Goal: Task Accomplishment & Management: Manage account settings

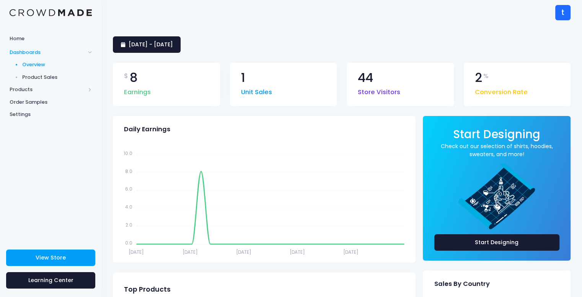
click at [41, 77] on span "Product Sales" at bounding box center [57, 77] width 70 height 8
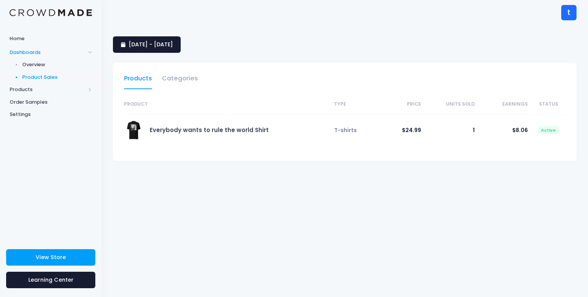
click at [30, 86] on span "Products" at bounding box center [48, 90] width 76 height 8
select select "25"
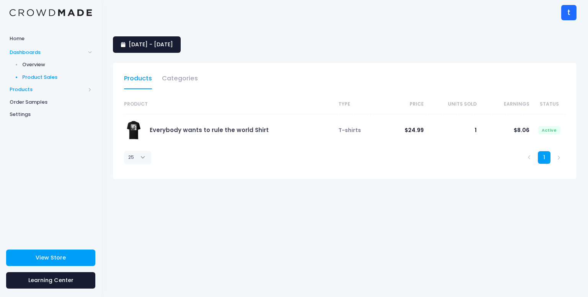
click at [36, 88] on span "Products" at bounding box center [48, 90] width 76 height 8
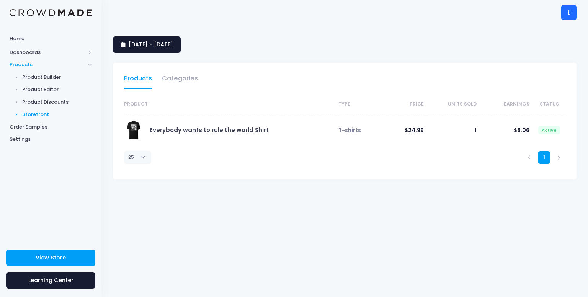
click at [44, 112] on span "Storefront" at bounding box center [57, 115] width 70 height 8
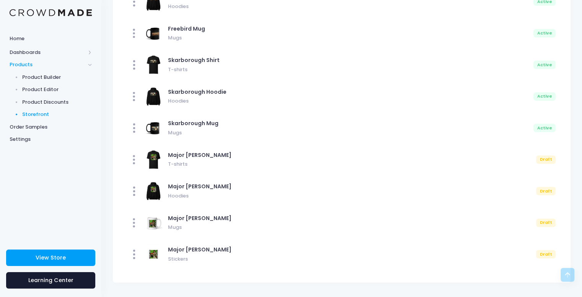
scroll to position [318, 0]
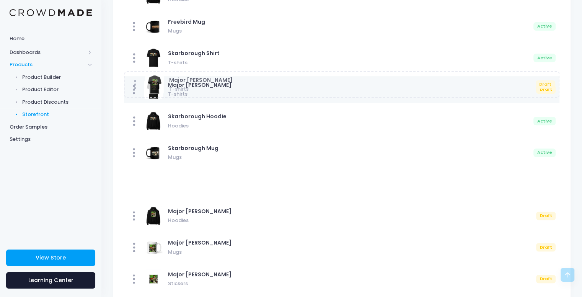
drag, startPoint x: 134, startPoint y: 154, endPoint x: 135, endPoint y: 85, distance: 69.3
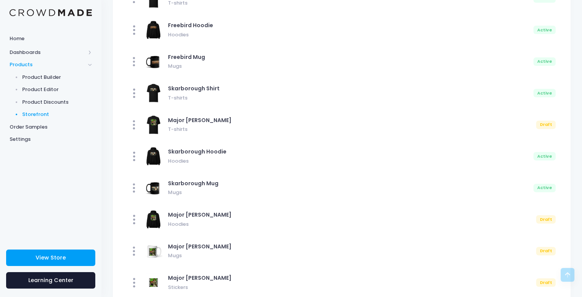
scroll to position [279, 0]
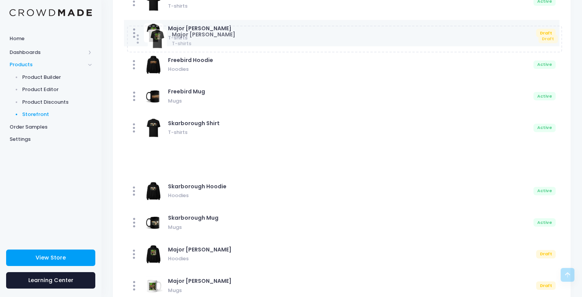
drag, startPoint x: 136, startPoint y: 124, endPoint x: 139, endPoint y: 33, distance: 91.9
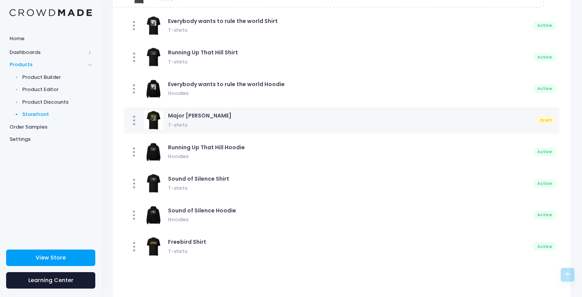
scroll to position [44, 0]
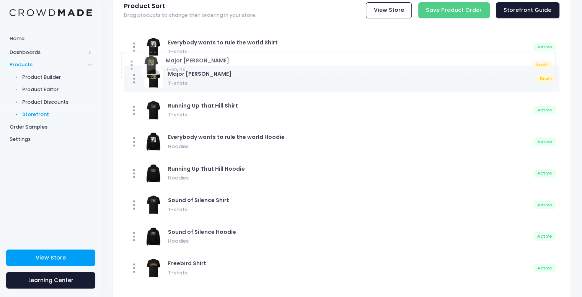
drag, startPoint x: 130, startPoint y: 148, endPoint x: 127, endPoint y: 65, distance: 82.7
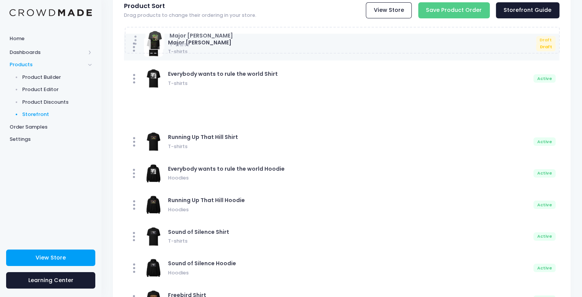
drag, startPoint x: 134, startPoint y: 80, endPoint x: 135, endPoint y: 42, distance: 38.7
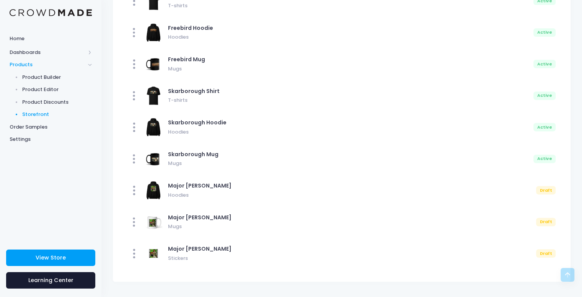
scroll to position [318, 0]
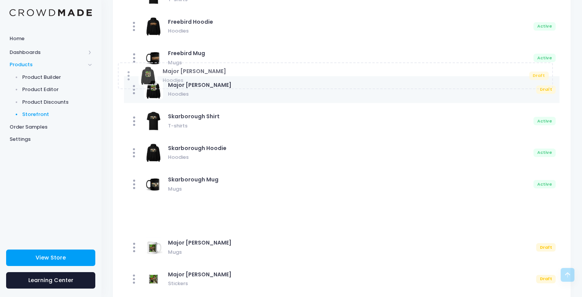
drag, startPoint x: 138, startPoint y: 184, endPoint x: 124, endPoint y: 37, distance: 147.6
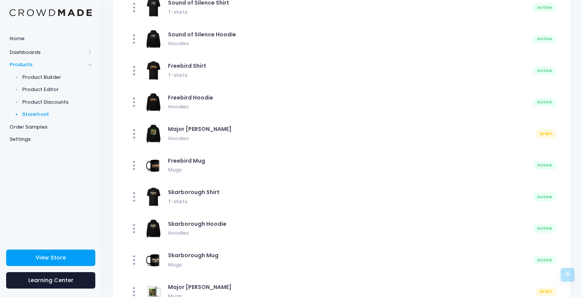
scroll to position [241, 0]
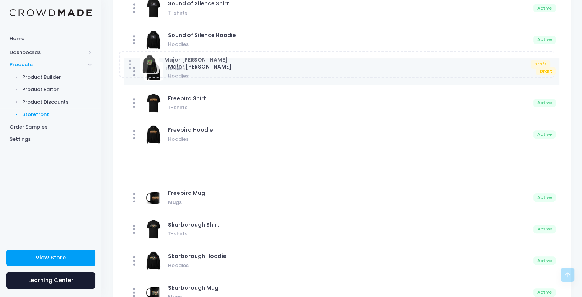
drag, startPoint x: 135, startPoint y: 115, endPoint x: 131, endPoint y: 29, distance: 85.8
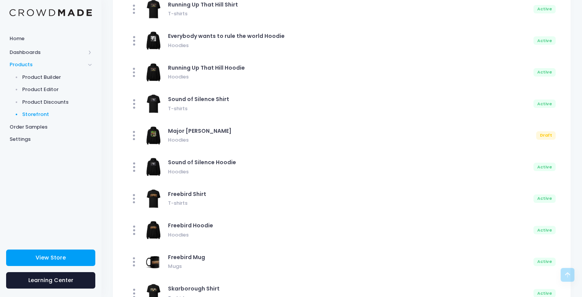
scroll to position [126, 0]
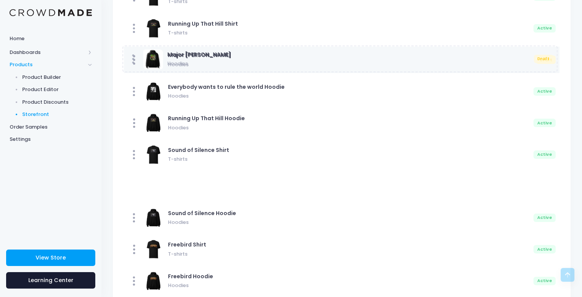
drag, startPoint x: 135, startPoint y: 157, endPoint x: 135, endPoint y: 33, distance: 124.0
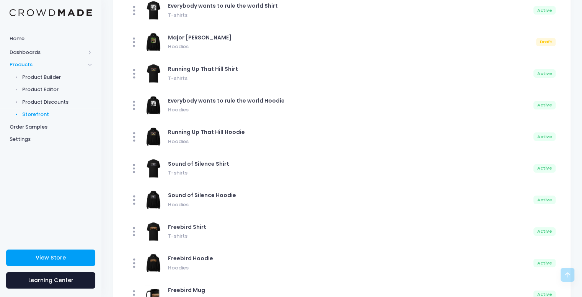
scroll to position [88, 0]
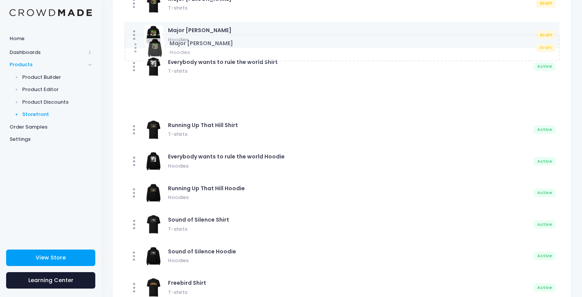
drag, startPoint x: 136, startPoint y: 64, endPoint x: 136, endPoint y: 28, distance: 36.0
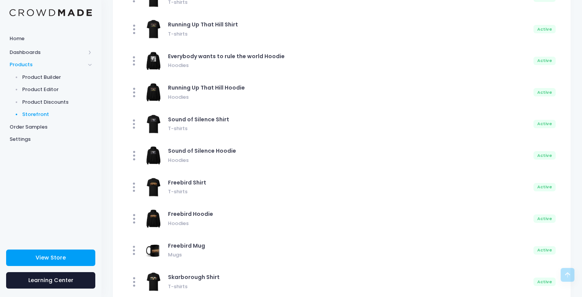
scroll to position [126, 0]
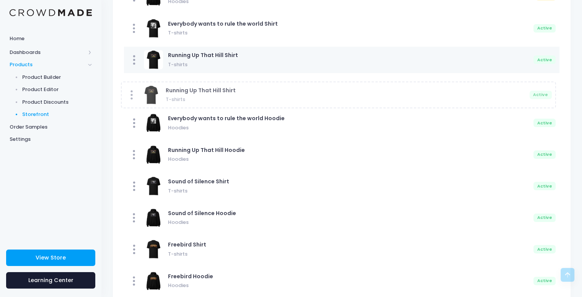
drag, startPoint x: 132, startPoint y: 59, endPoint x: 130, endPoint y: 96, distance: 37.9
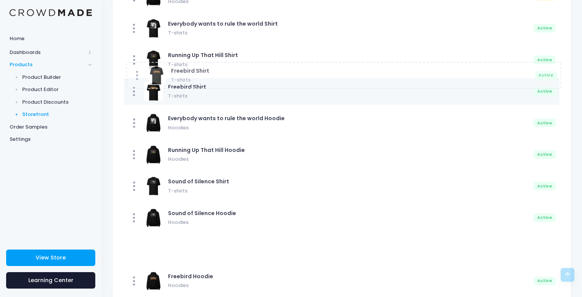
drag, startPoint x: 132, startPoint y: 215, endPoint x: 135, endPoint y: 73, distance: 142.3
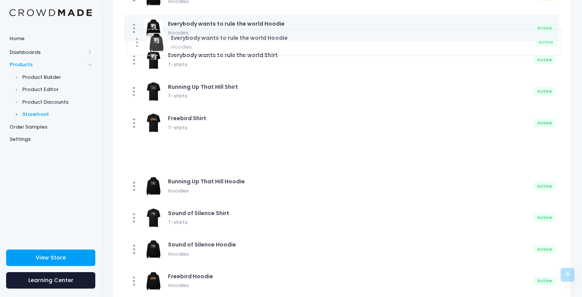
drag, startPoint x: 135, startPoint y: 121, endPoint x: 144, endPoint y: 65, distance: 56.5
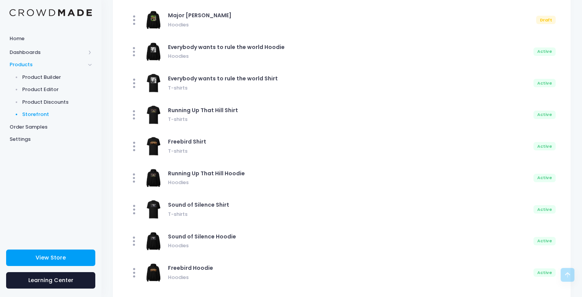
scroll to position [88, 0]
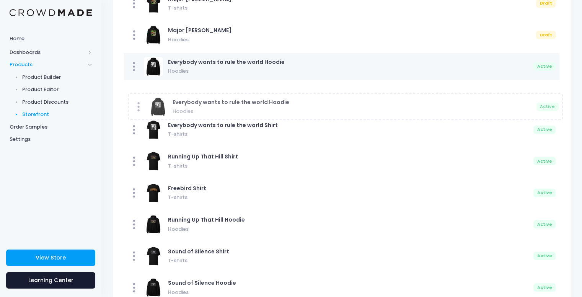
drag, startPoint x: 133, startPoint y: 66, endPoint x: 137, endPoint y: 106, distance: 40.4
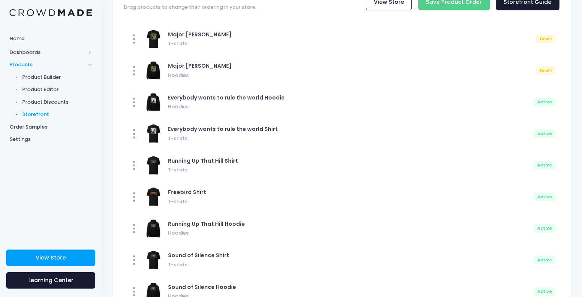
scroll to position [50, 0]
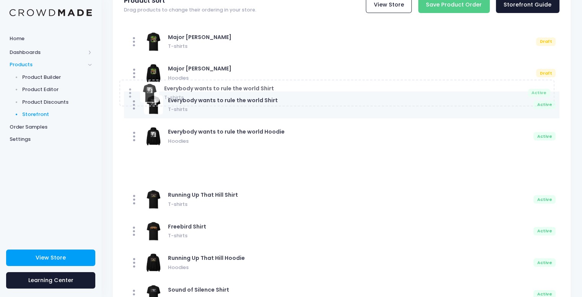
drag, startPoint x: 138, startPoint y: 137, endPoint x: 133, endPoint y: 94, distance: 43.5
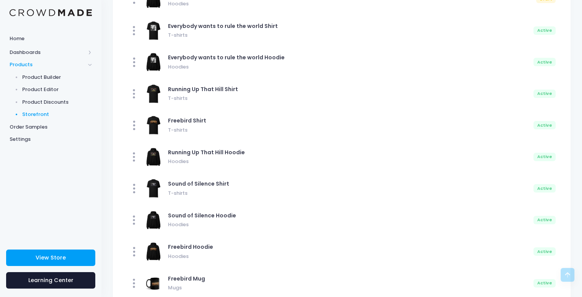
scroll to position [126, 0]
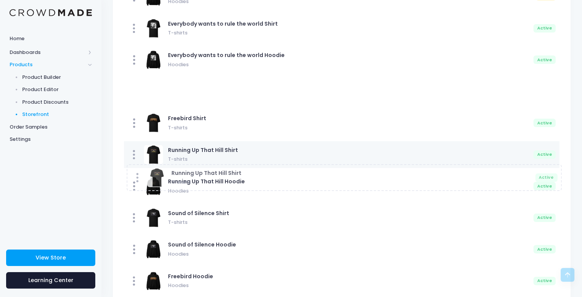
drag, startPoint x: 129, startPoint y: 79, endPoint x: 131, endPoint y: 165, distance: 86.1
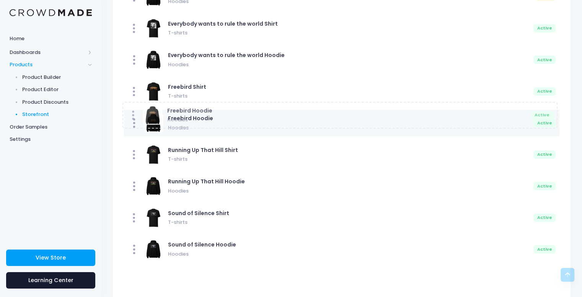
drag, startPoint x: 135, startPoint y: 245, endPoint x: 133, endPoint y: 111, distance: 133.9
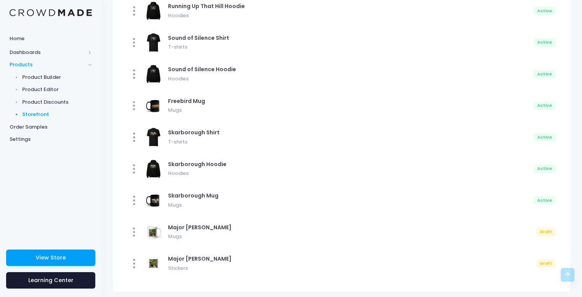
scroll to position [279, 0]
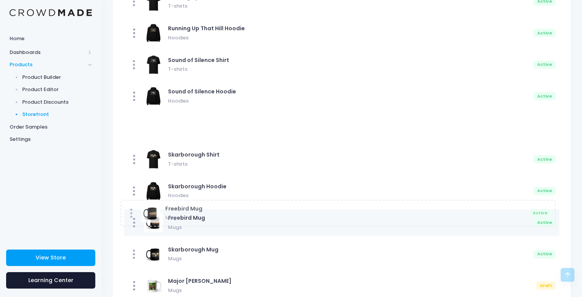
drag, startPoint x: 135, startPoint y: 126, endPoint x: 131, endPoint y: 211, distance: 85.4
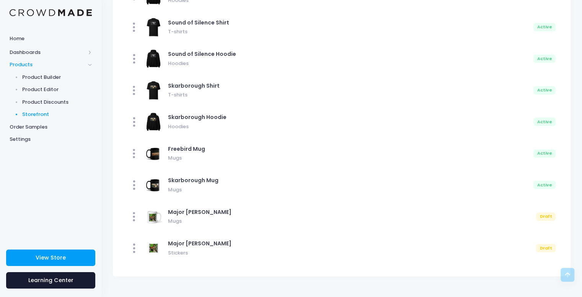
scroll to position [318, 0]
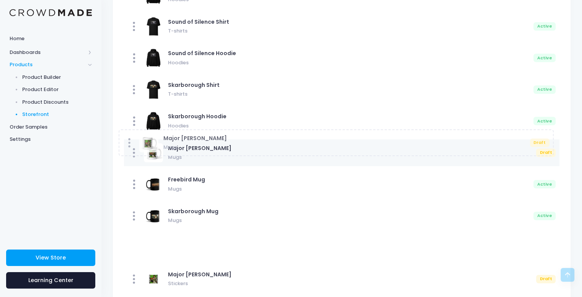
drag, startPoint x: 135, startPoint y: 215, endPoint x: 130, endPoint y: 142, distance: 73.3
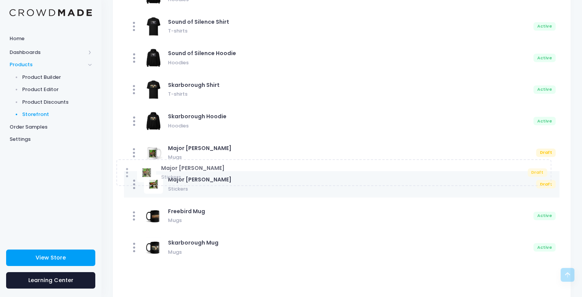
drag, startPoint x: 143, startPoint y: 244, endPoint x: 135, endPoint y: 170, distance: 75.0
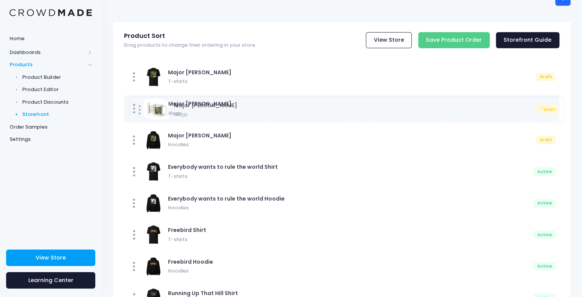
scroll to position [11, 0]
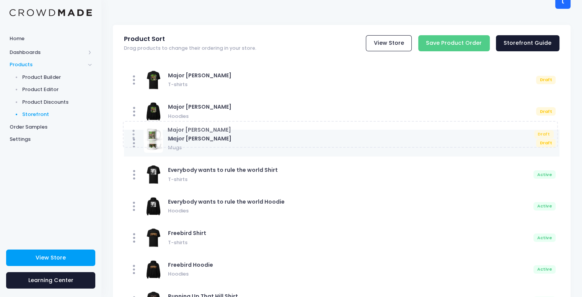
drag, startPoint x: 136, startPoint y: 155, endPoint x: 135, endPoint y: 137, distance: 18.4
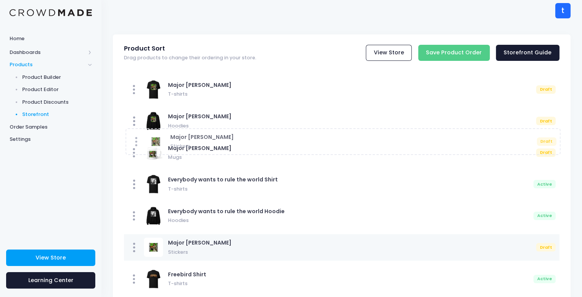
scroll to position [0, 0]
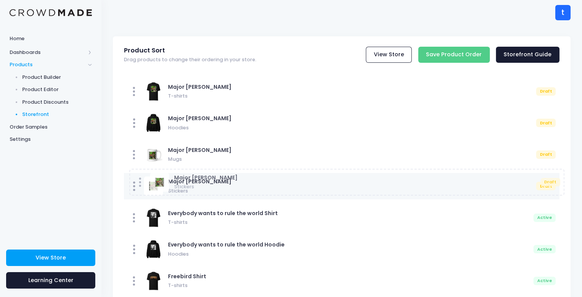
drag, startPoint x: 136, startPoint y: 182, endPoint x: 197, endPoint y: 187, distance: 61.8
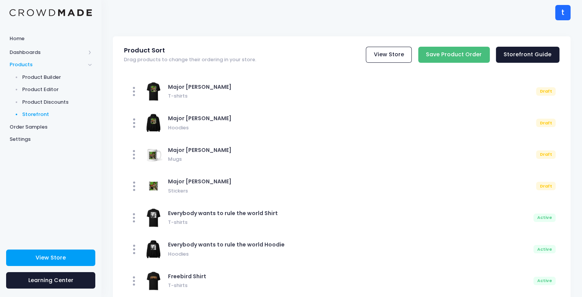
click at [464, 56] on input "Save Product Order" at bounding box center [454, 55] width 72 height 16
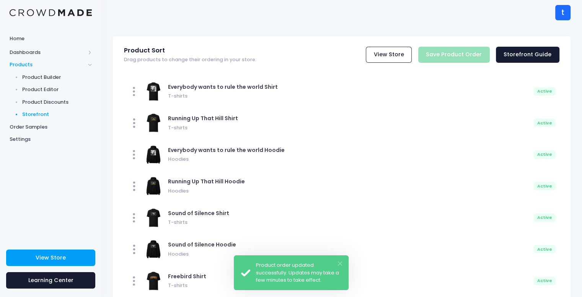
click at [340, 264] on button "×" at bounding box center [340, 263] width 4 height 4
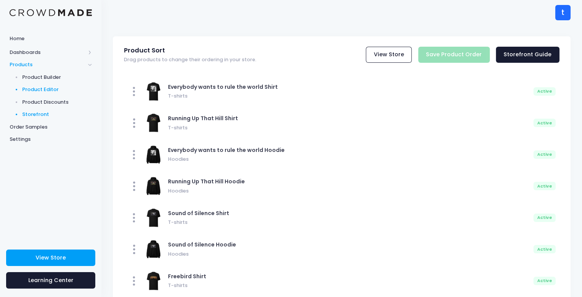
click at [44, 86] on span "Product Editor" at bounding box center [57, 90] width 70 height 8
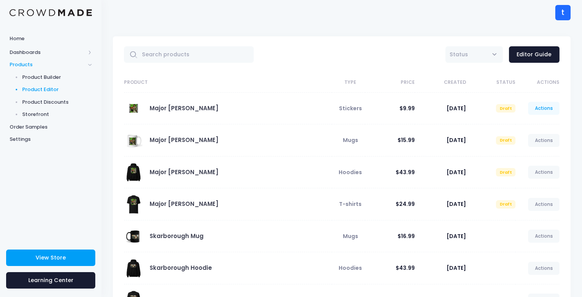
click at [545, 105] on link "Actions" at bounding box center [543, 108] width 31 height 13
click at [530, 153] on link "Publish" at bounding box center [535, 153] width 41 height 13
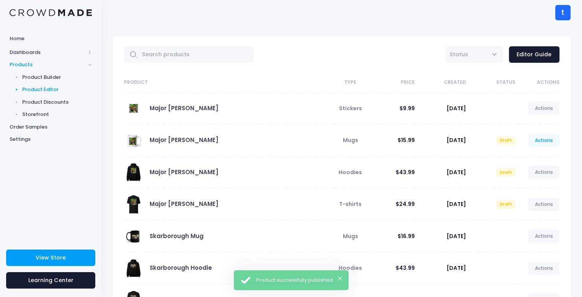
click at [542, 138] on link "Actions" at bounding box center [543, 140] width 31 height 13
click at [527, 183] on link "Publish" at bounding box center [535, 185] width 41 height 13
click at [545, 174] on link "Actions" at bounding box center [543, 172] width 31 height 13
click at [525, 215] on link "Publish" at bounding box center [535, 216] width 41 height 13
click at [528, 246] on link "Publish" at bounding box center [535, 248] width 41 height 13
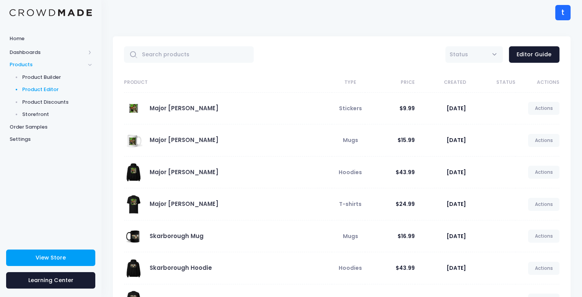
click at [55, 113] on span "Storefront" at bounding box center [57, 115] width 70 height 8
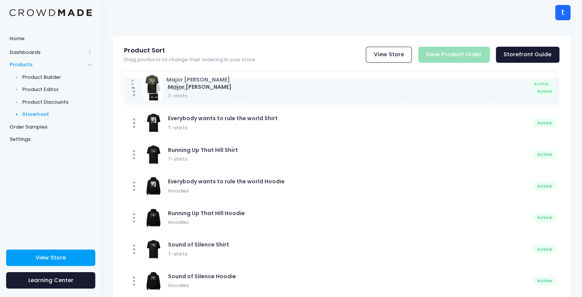
drag, startPoint x: 135, startPoint y: 150, endPoint x: 133, endPoint y: 82, distance: 68.5
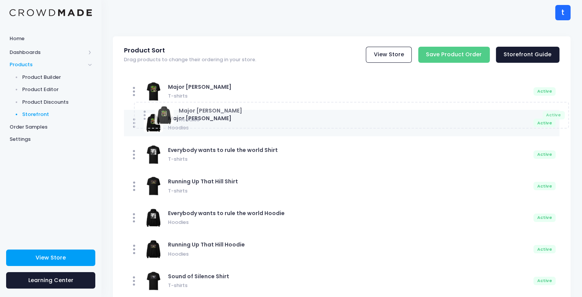
drag, startPoint x: 135, startPoint y: 183, endPoint x: 145, endPoint y: 114, distance: 69.6
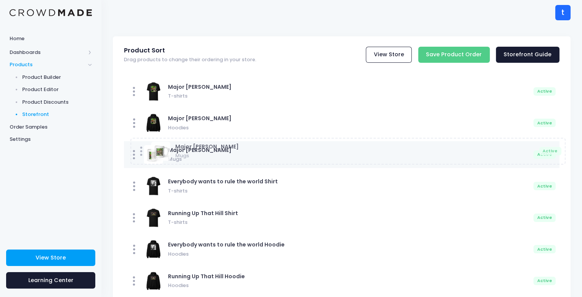
drag, startPoint x: 134, startPoint y: 216, endPoint x: 141, endPoint y: 151, distance: 65.4
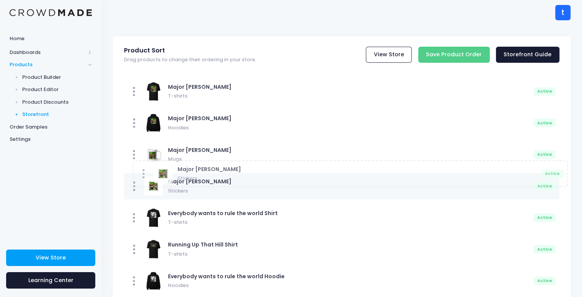
drag, startPoint x: 132, startPoint y: 244, endPoint x: 141, endPoint y: 171, distance: 74.0
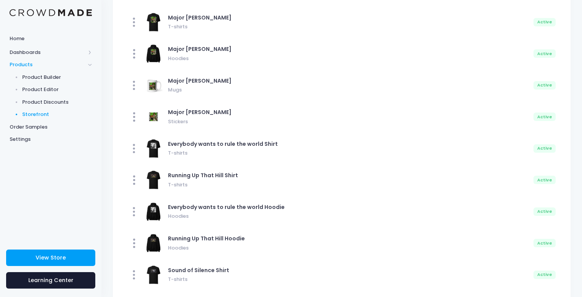
scroll to position [77, 0]
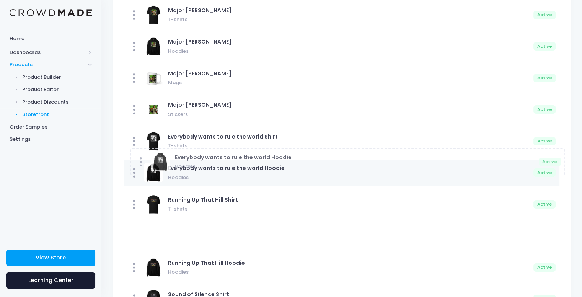
drag, startPoint x: 135, startPoint y: 205, endPoint x: 153, endPoint y: 179, distance: 32.2
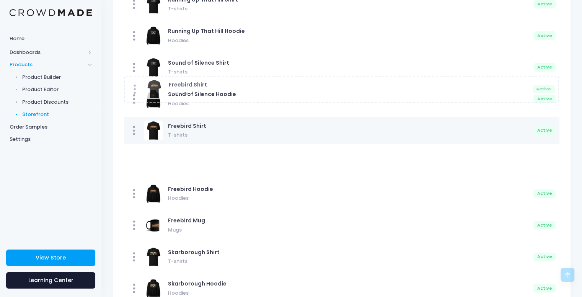
scroll to position [126, 0]
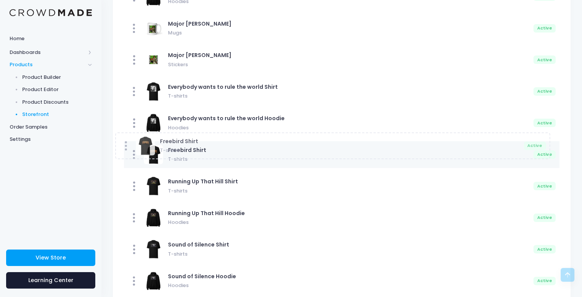
drag, startPoint x: 133, startPoint y: 94, endPoint x: 124, endPoint y: 150, distance: 56.9
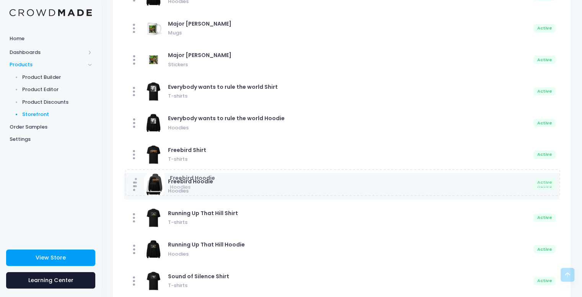
drag, startPoint x: 137, startPoint y: 122, endPoint x: 183, endPoint y: 163, distance: 61.3
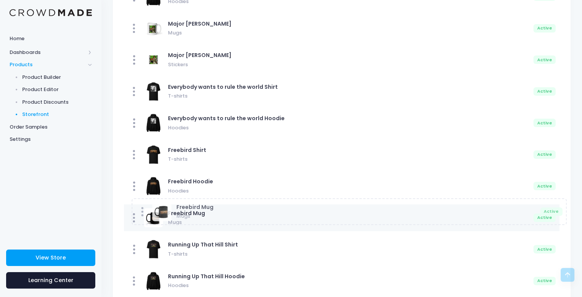
drag, startPoint x: 134, startPoint y: 152, endPoint x: 187, endPoint y: 206, distance: 76.3
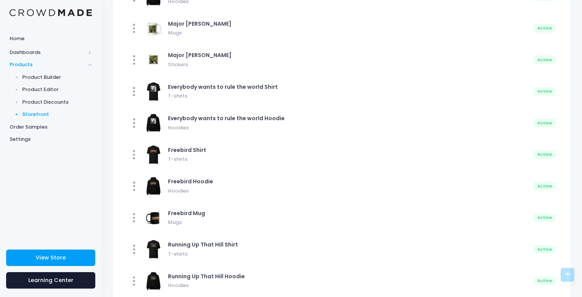
scroll to position [318, 0]
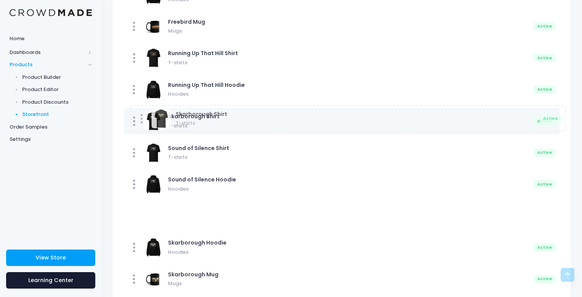
drag, startPoint x: 136, startPoint y: 186, endPoint x: 143, endPoint y: 121, distance: 65.8
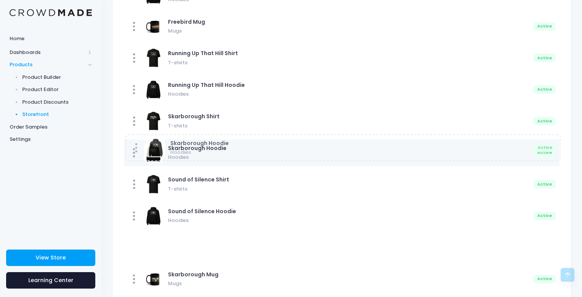
drag, startPoint x: 141, startPoint y: 219, endPoint x: 142, endPoint y: 149, distance: 70.4
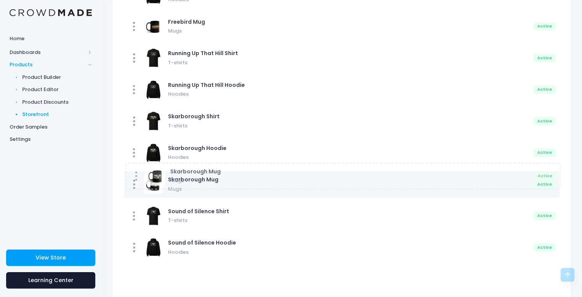
drag, startPoint x: 141, startPoint y: 251, endPoint x: 142, endPoint y: 179, distance: 71.6
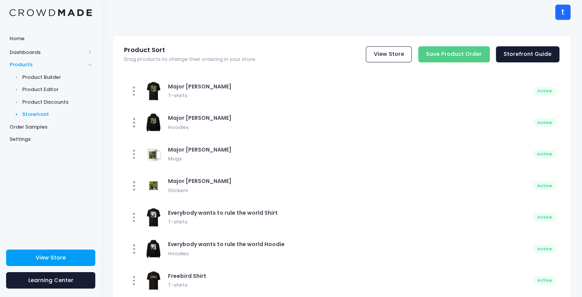
scroll to position [0, 0]
click at [453, 56] on input "Save Product Order" at bounding box center [454, 55] width 72 height 16
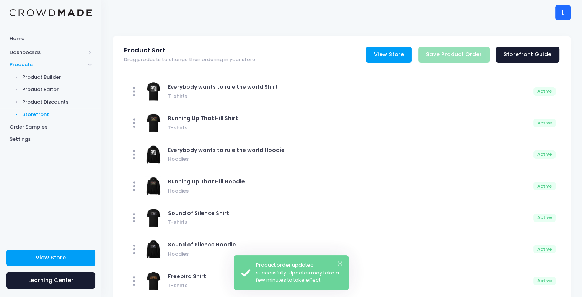
click at [389, 55] on link "View Store" at bounding box center [389, 55] width 46 height 16
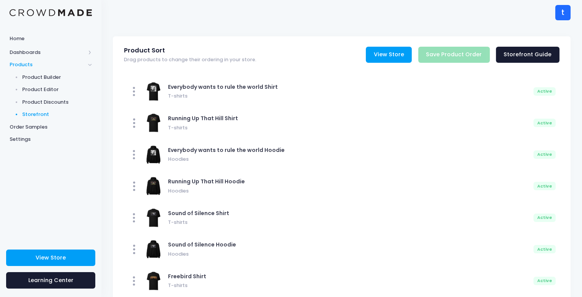
click at [399, 57] on link "View Store" at bounding box center [389, 55] width 46 height 16
click at [404, 54] on link "View Store" at bounding box center [389, 55] width 46 height 16
click at [400, 59] on link "View Store" at bounding box center [389, 55] width 46 height 16
click at [393, 64] on div "Product Sort Drag products to change their ordering in your store. View Store S…" at bounding box center [342, 54] width 458 height 27
click at [393, 56] on link "View Store" at bounding box center [389, 55] width 46 height 16
